Goal: Find specific page/section: Find specific page/section

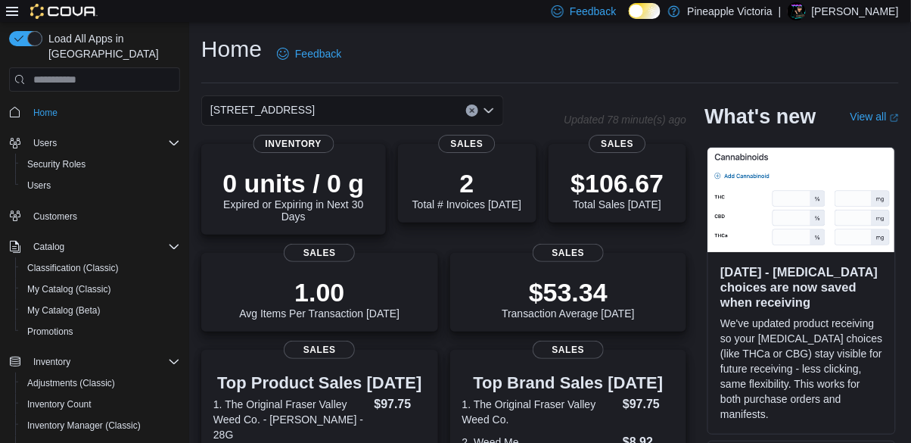
click at [574, 438] on dl "1. The Original Fraser Valley Weed Co. $97.75 2. Weed Me $8.92" at bounding box center [568, 423] width 213 height 56
